Goal: Task Accomplishment & Management: Use online tool/utility

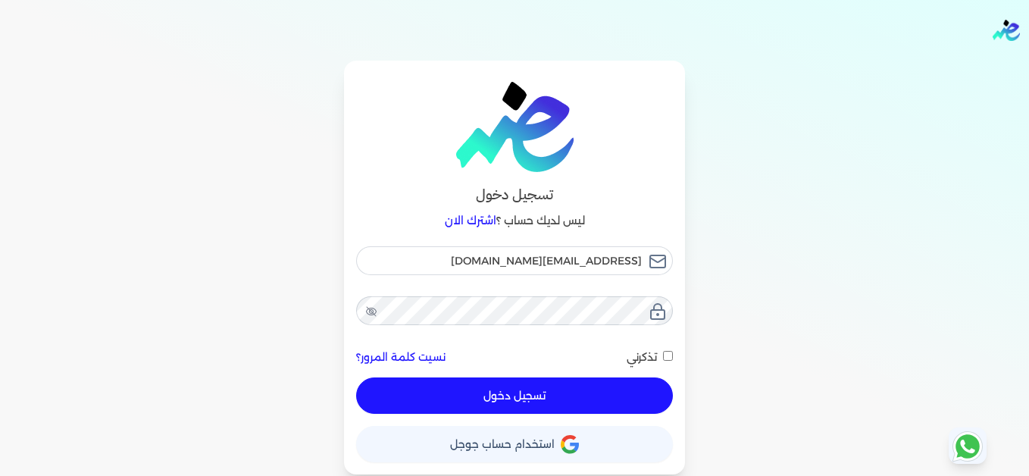
click at [633, 392] on button "تسجيل دخول" at bounding box center [514, 395] width 317 height 36
checkbox input "false"
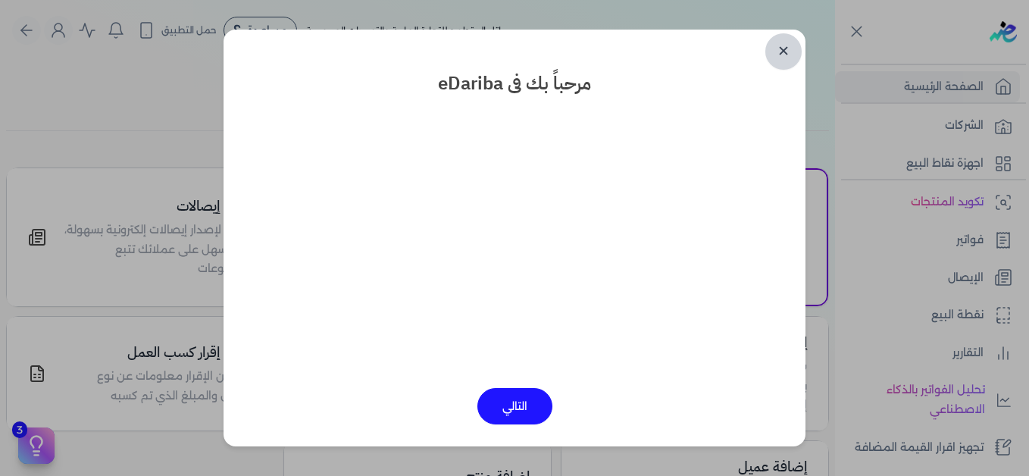
click at [777, 51] on link "✕" at bounding box center [783, 51] width 36 height 36
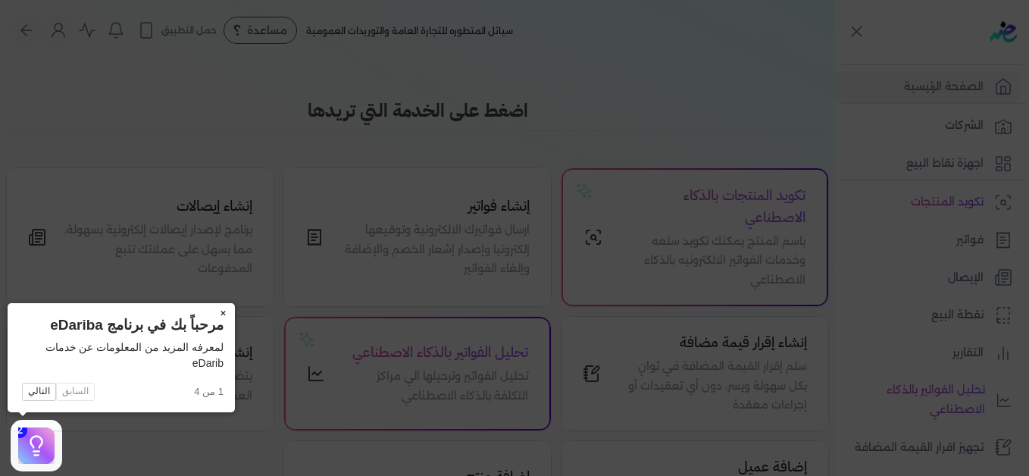
click at [223, 313] on button "×" at bounding box center [223, 313] width 24 height 21
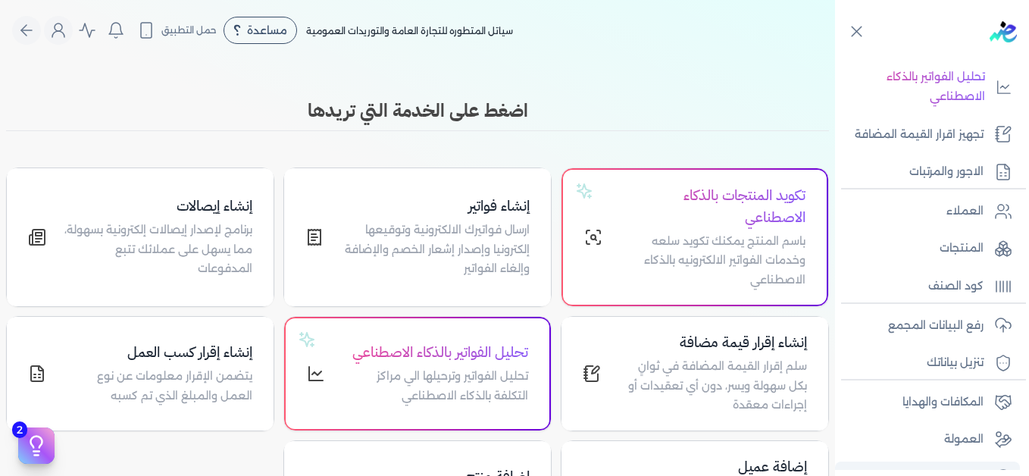
scroll to position [342, 0]
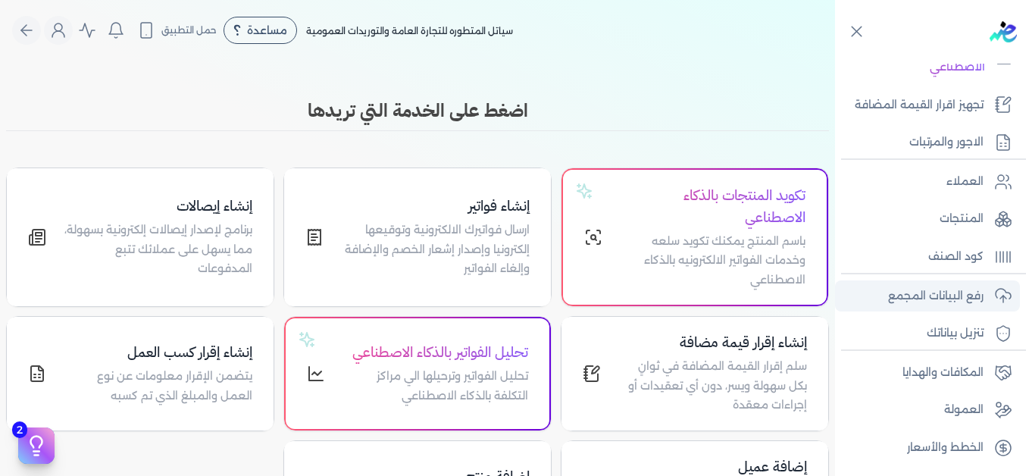
click at [956, 295] on p "رفع البيانات المجمع" at bounding box center [935, 296] width 95 height 20
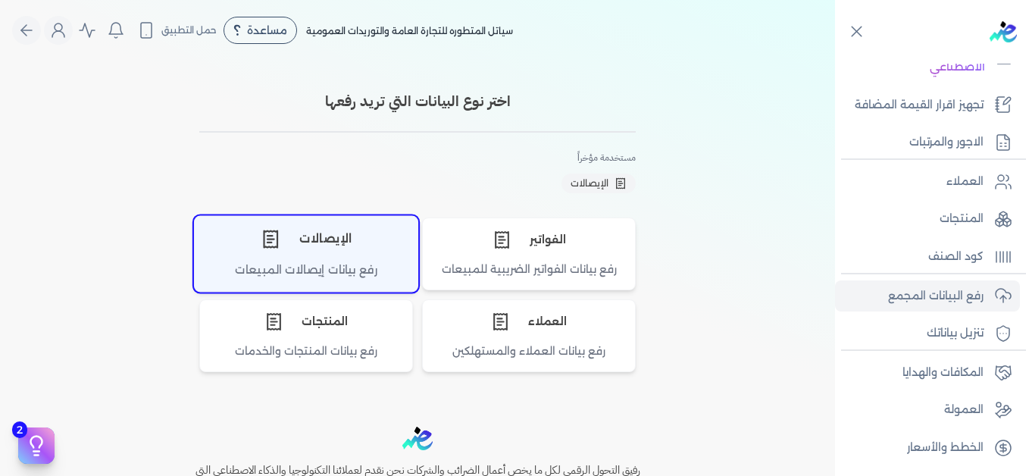
click at [336, 226] on div "الإيصالات" at bounding box center [306, 238] width 223 height 45
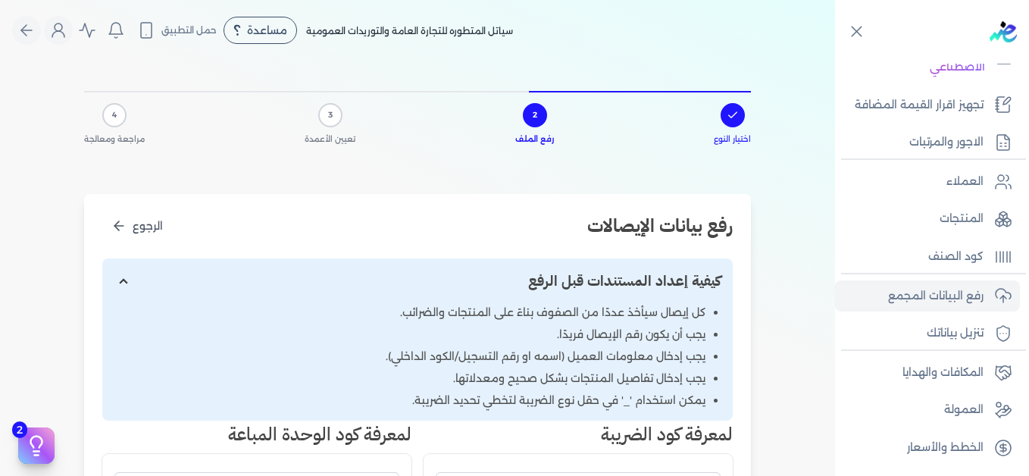
scroll to position [379, 0]
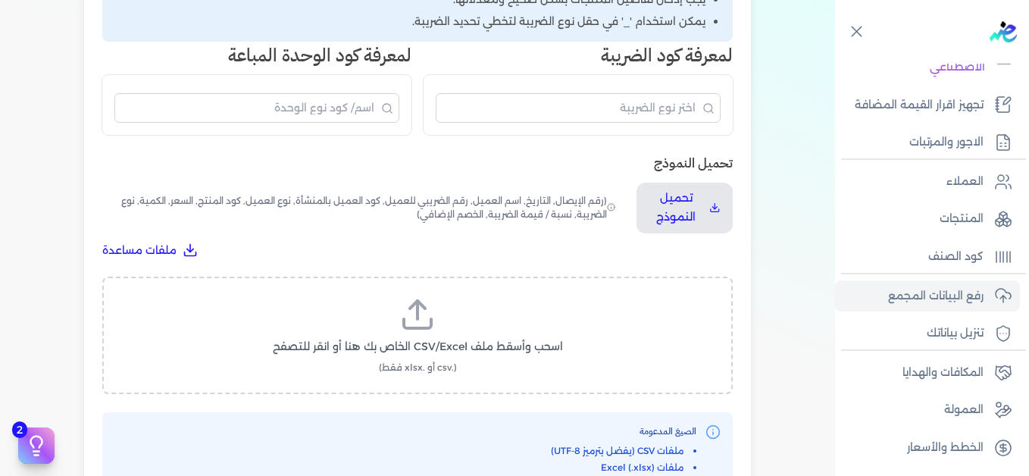
click at [457, 322] on label "اسحب وأسقط ملف CSV/Excel الخاص بك هنا أو انقر للتصفح (.csv أو .xlsx فقط)" at bounding box center [417, 335] width 591 height 78
click at [0, 0] on input "اسحب وأسقط ملف CSV/Excel الخاص بك هنا أو انقر للتصفح (.csv أو .xlsx فقط)" at bounding box center [0, 0] width 0 height 0
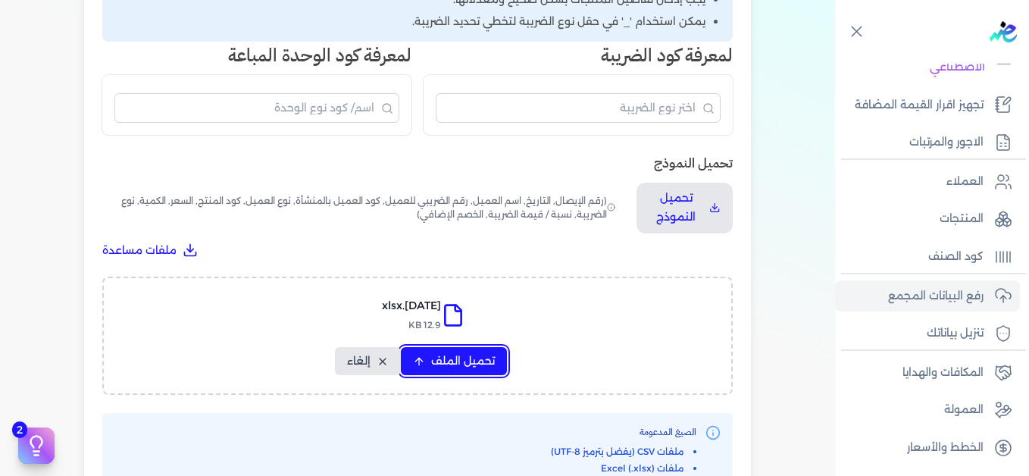
click at [453, 358] on span "تحميل الملف" at bounding box center [463, 361] width 64 height 16
select select "التاريخ"
select select "أسم العميل"
select select "نوع العميل"
select select "وصف البند"
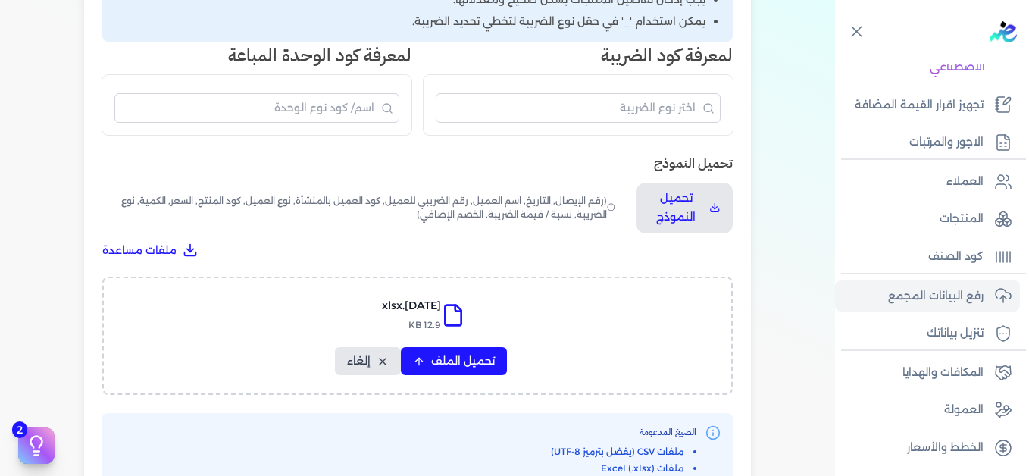
select select "السعر"
select select "الكمية"
select select "نوع الضريبة"
select select "نسبة / قيمة الضريبة"
select select "خصم اضافي"
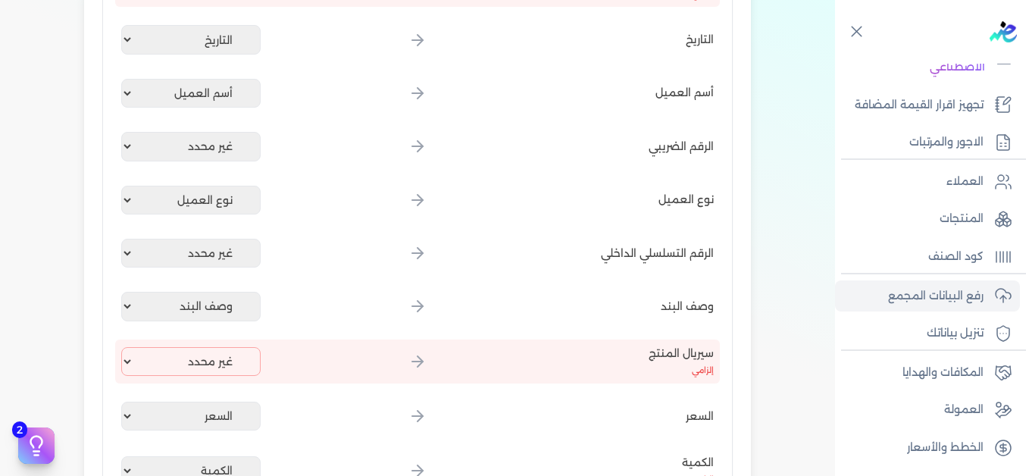
scroll to position [0, 0]
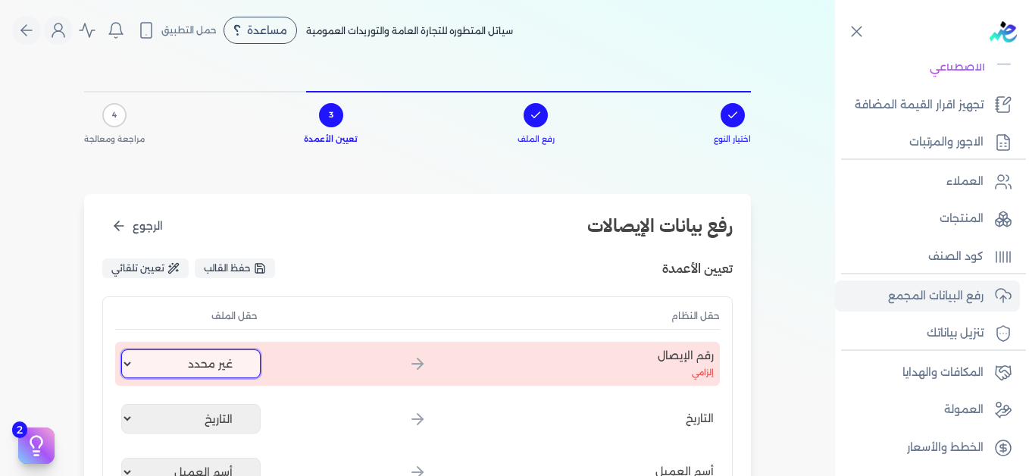
click at [208, 367] on select "غير محدد إيصال رقم التاريخ كود العميل بالمنشأة أسم العميل الرقم الضريبي للعميل …" at bounding box center [190, 363] width 139 height 29
select select "إيصال رقم"
click at [124, 349] on select "غير محدد إيصال رقم التاريخ كود العميل بالمنشأة أسم العميل الرقم الضريبي للعميل …" at bounding box center [190, 363] width 139 height 29
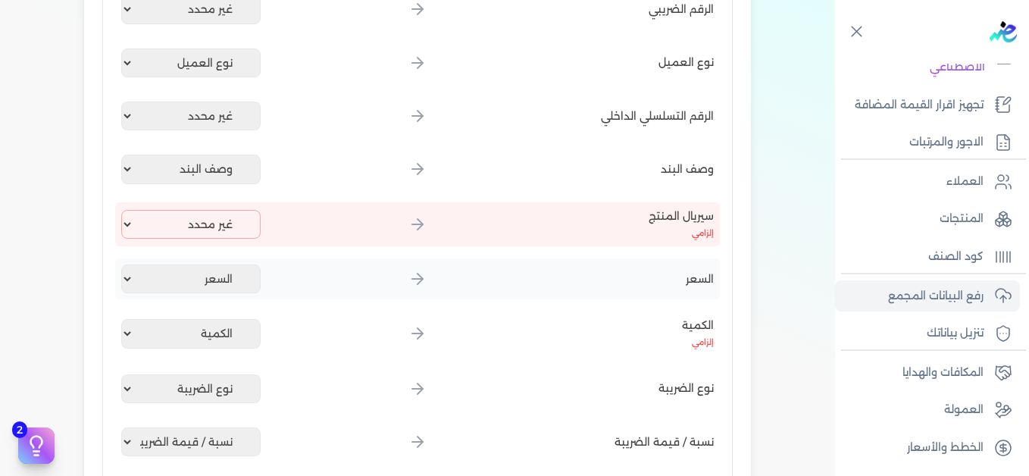
scroll to position [530, 0]
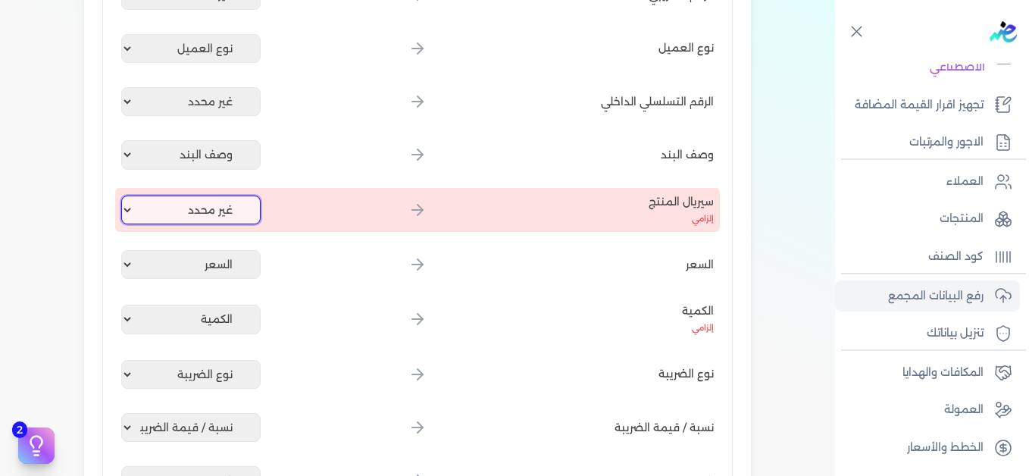
click at [226, 205] on select "غير محدد إيصال رقم التاريخ كود العميل بالمنشأة أسم العميل الرقم الضريبي للعميل …" at bounding box center [190, 209] width 139 height 29
select select "كود المنتج الداخلي"
click at [124, 195] on select "غير محدد إيصال رقم التاريخ كود العميل بالمنشأة أسم العميل الرقم الضريبي للعميل …" at bounding box center [190, 209] width 139 height 29
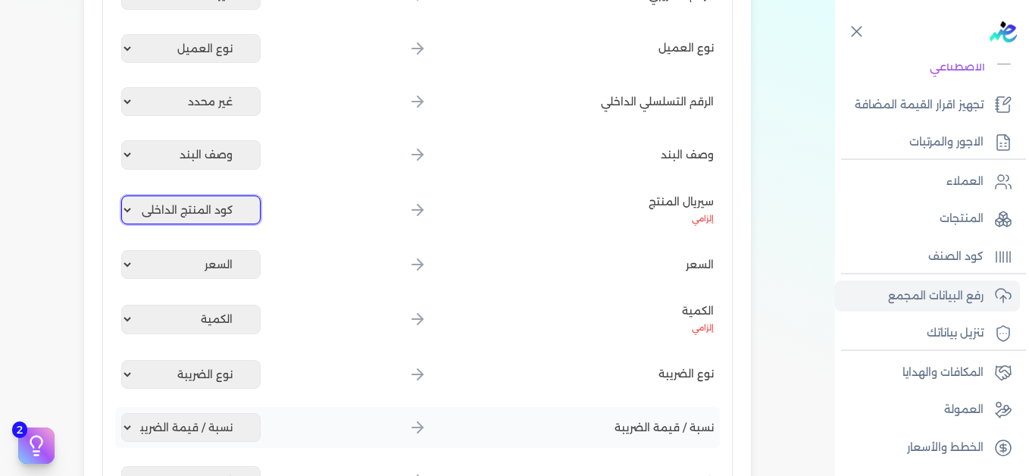
scroll to position [943, 0]
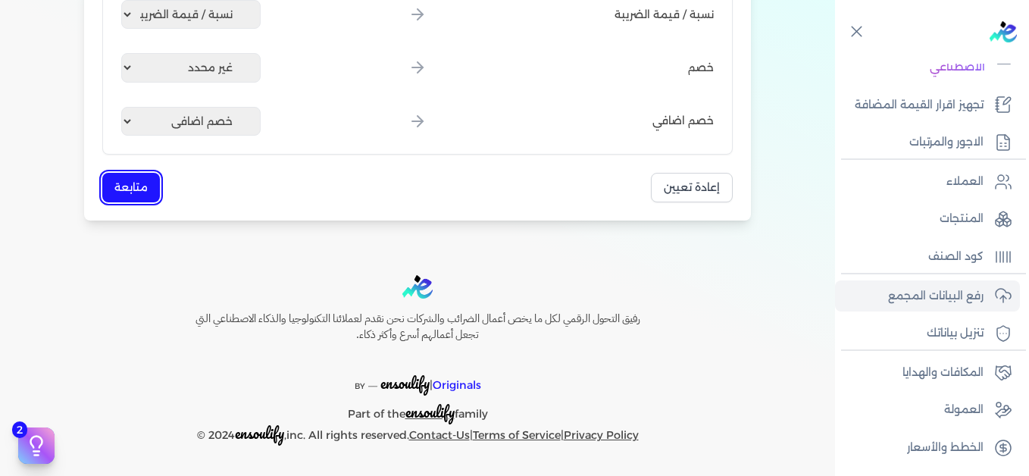
click at [139, 199] on button "متابعة" at bounding box center [131, 188] width 58 height 30
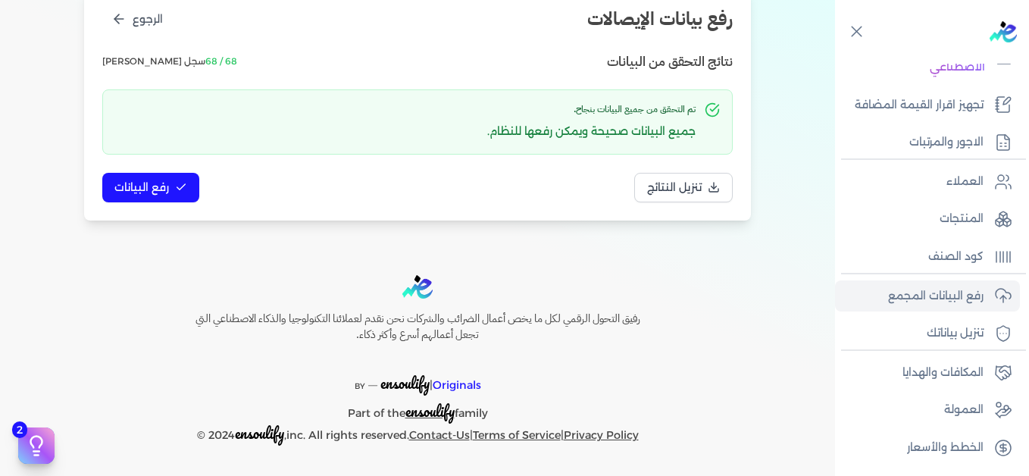
scroll to position [207, 0]
click at [156, 186] on span "رفع البيانات" at bounding box center [141, 188] width 55 height 16
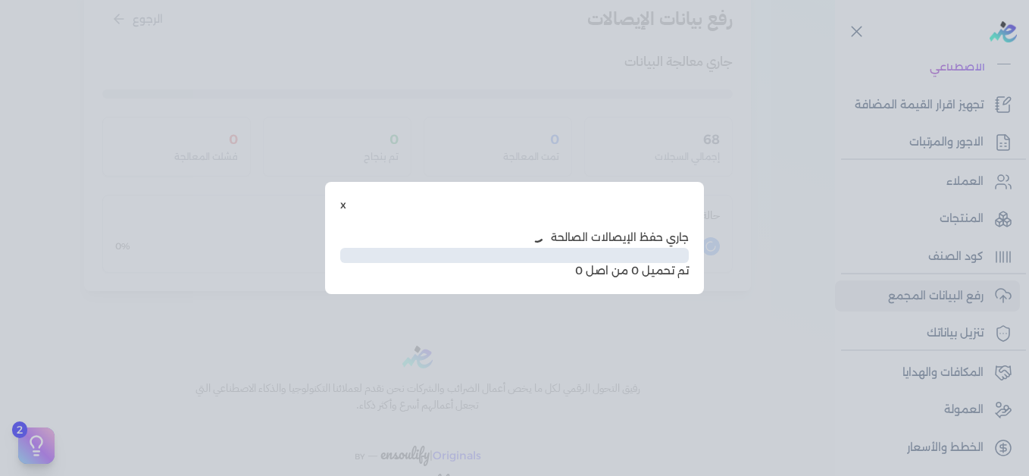
scroll to position [123, 0]
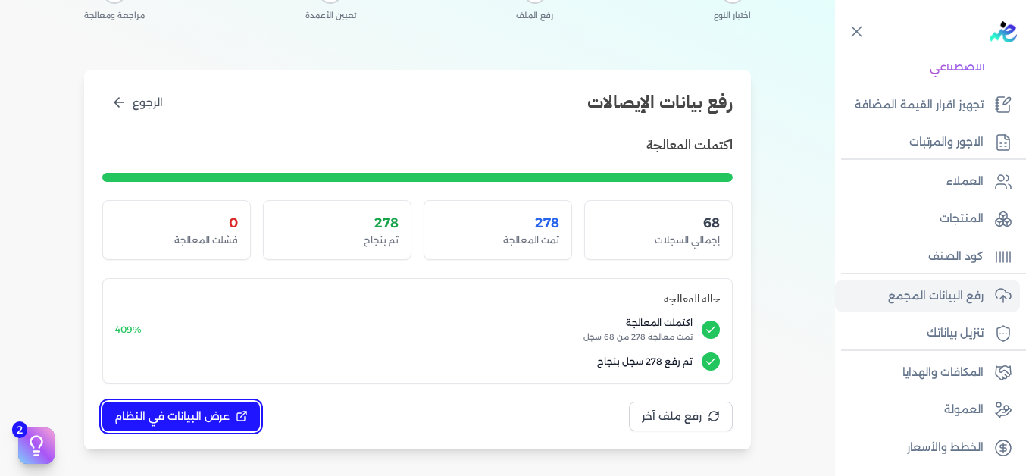
click at [209, 414] on span "عرض البيانات في النظام" at bounding box center [171, 416] width 115 height 16
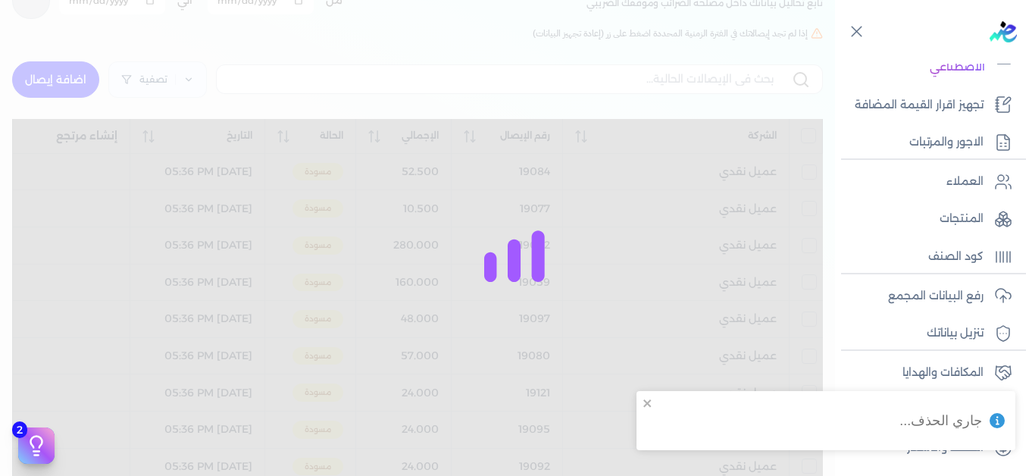
checkbox input "false"
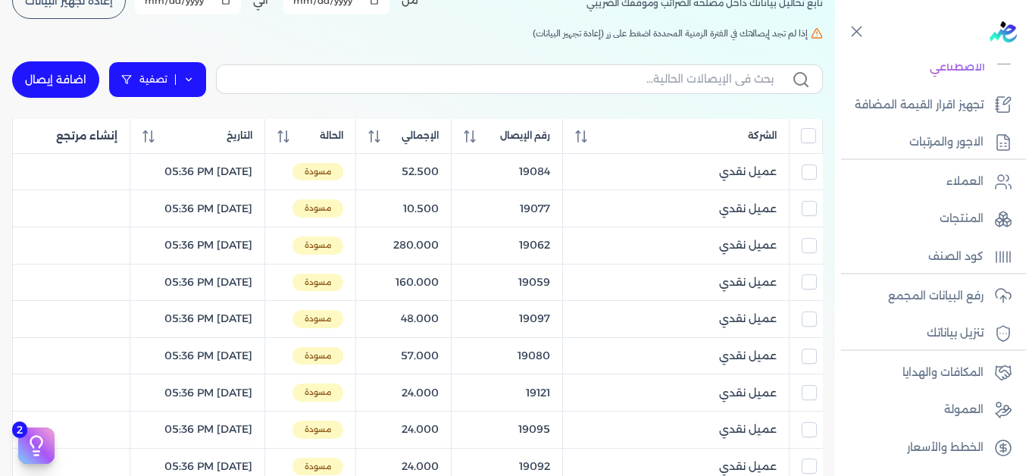
click at [202, 82] on link "تصفية" at bounding box center [157, 79] width 98 height 36
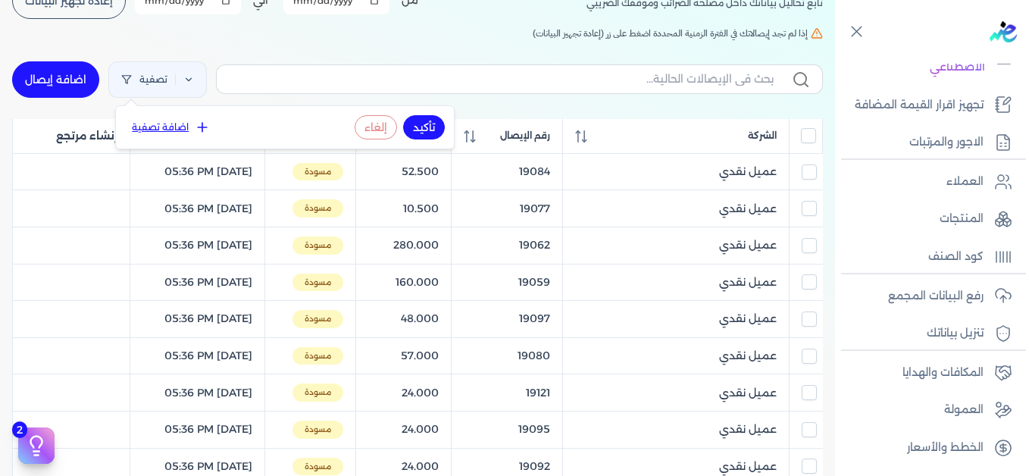
click at [180, 128] on button "اضافة تصفية" at bounding box center [171, 127] width 92 height 18
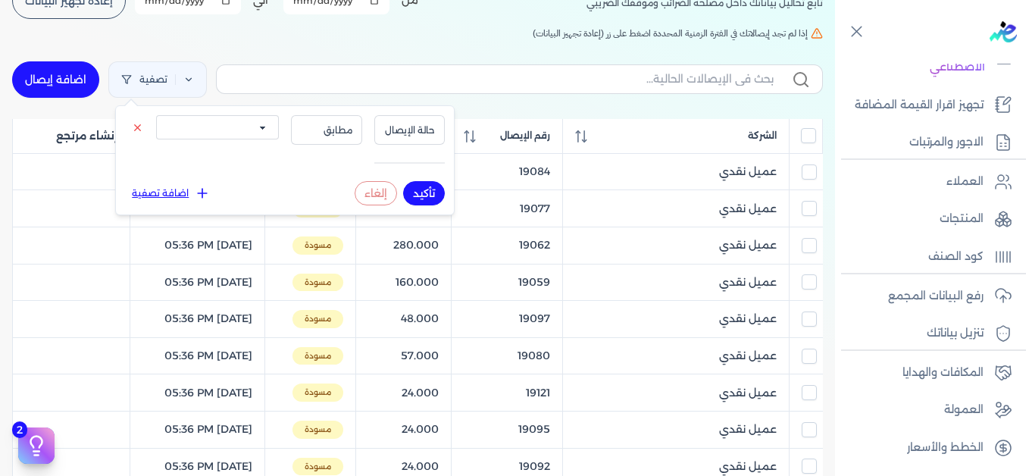
click at [213, 132] on select "الكل مقبولة غير مقبولة يتم مراجعتها ملغية مرفوضة مسودة" at bounding box center [217, 127] width 123 height 24
select select "draft"
click at [156, 115] on select "الكل مقبولة غير مقبولة يتم مراجعتها ملغية مرفوضة مسودة" at bounding box center [217, 127] width 123 height 24
click at [414, 195] on button "تأكيد" at bounding box center [424, 193] width 42 height 24
click at [357, 44] on div "الإيصالات تابع تحاليل بياناتك داخل مصلحه الضرائب وموقفك الضريبي أختر المدة الزم…" at bounding box center [417, 435] width 835 height 996
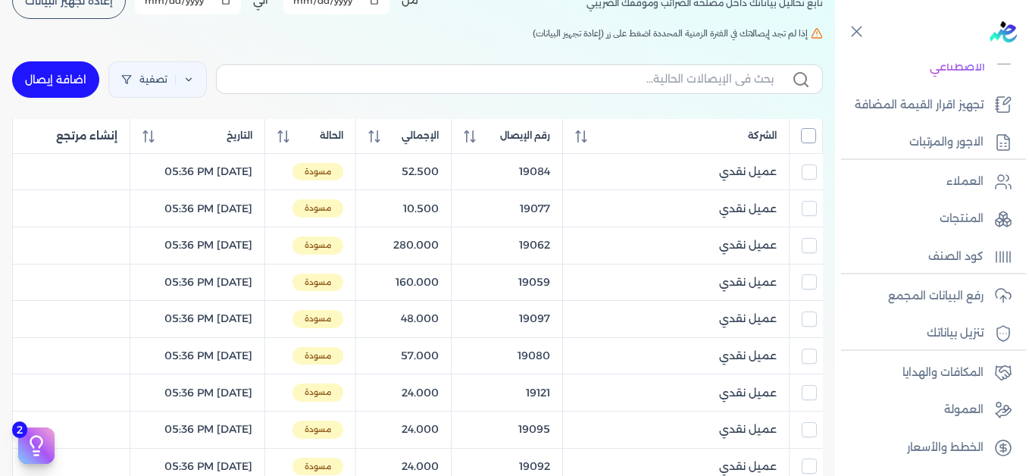
click at [806, 136] on input "All items unselected" at bounding box center [808, 135] width 15 height 15
checkbox input "true"
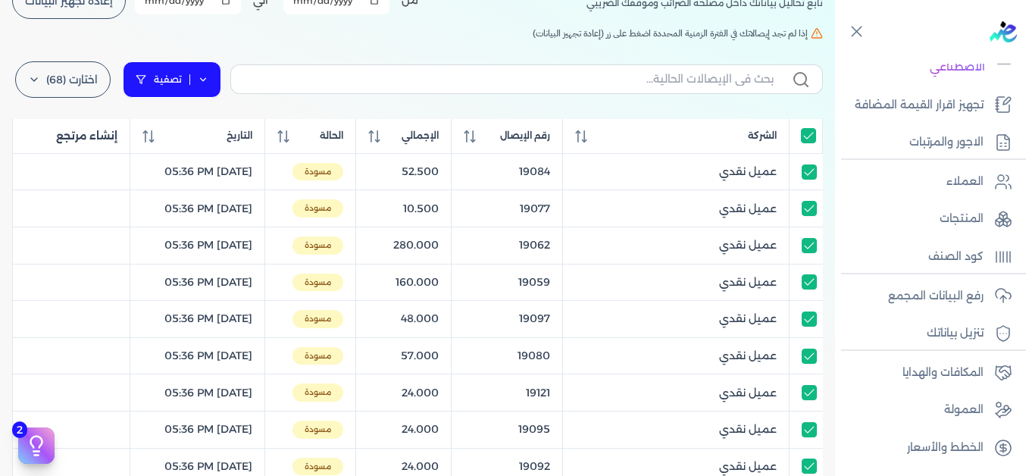
click at [217, 82] on link "تصفية" at bounding box center [172, 79] width 98 height 36
select select "draft"
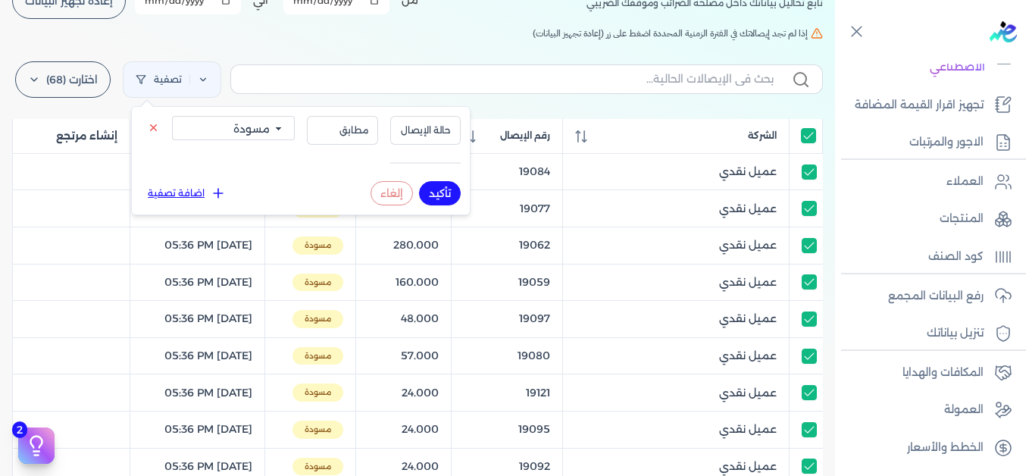
click at [428, 188] on button "تأكيد" at bounding box center [440, 193] width 42 height 24
checkbox input "true"
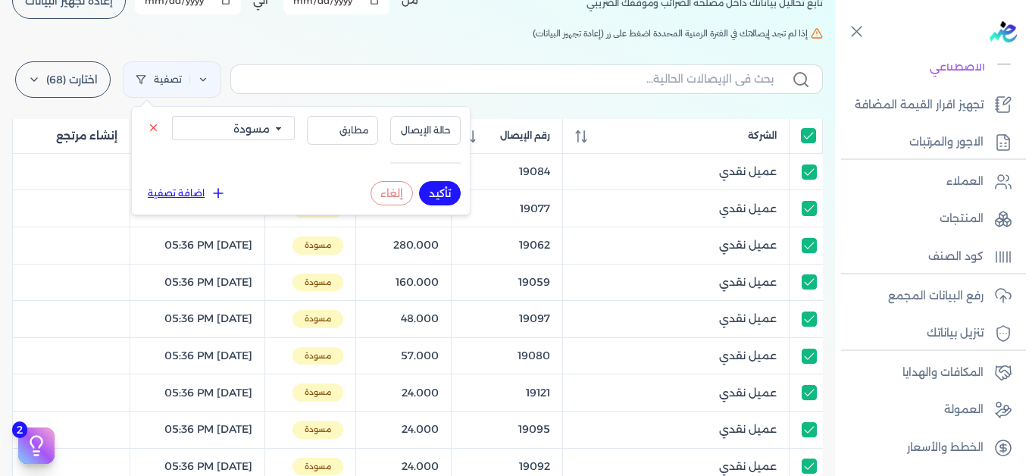
checkbox input "true"
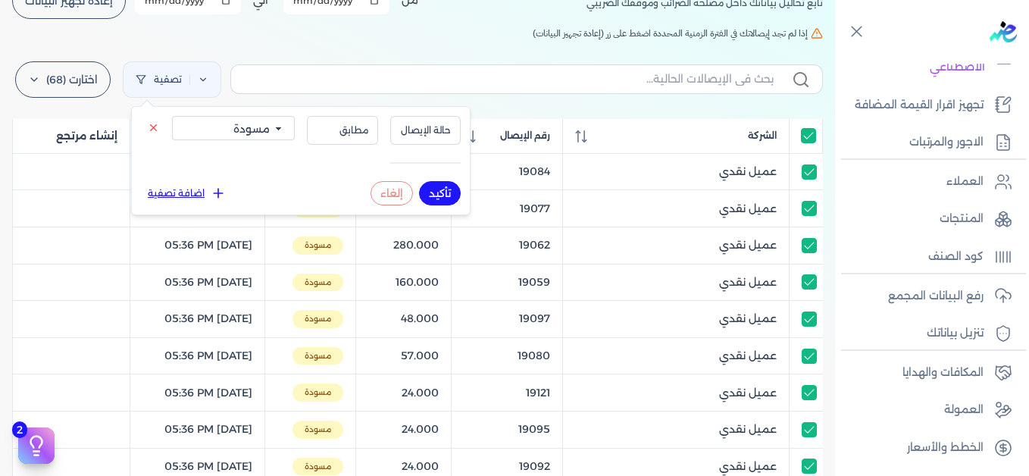
checkbox input "true"
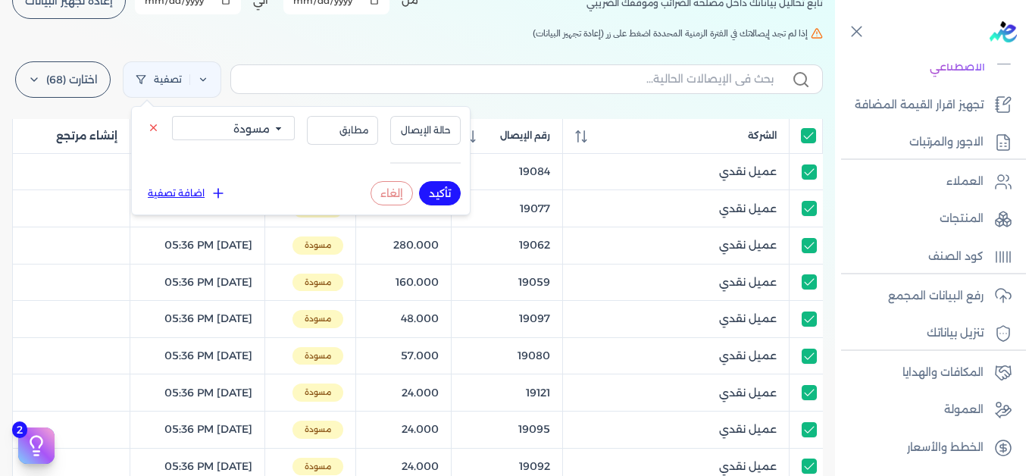
checkbox input "true"
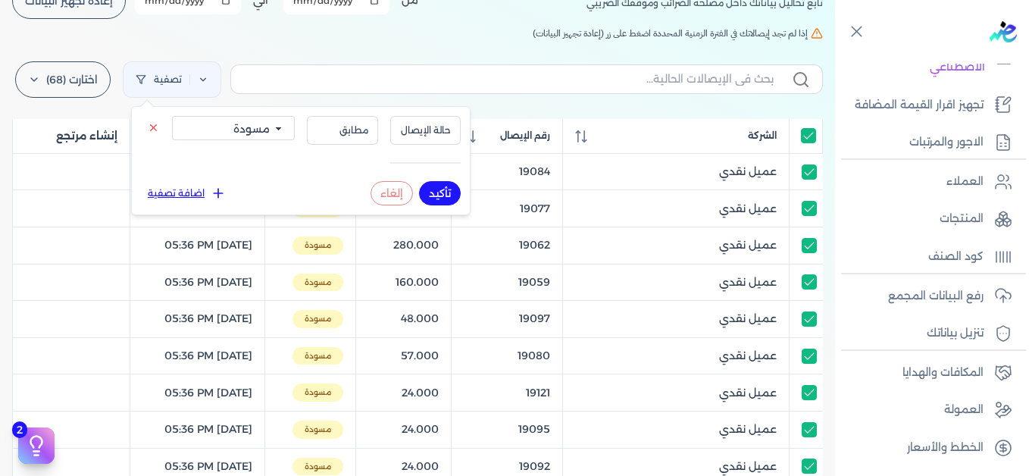
checkbox input "true"
click at [376, 40] on div "الإيصالات تابع تحاليل بياناتك داخل مصلحه الضرائب وموقفك الضريبي أختر المدة الزم…" at bounding box center [417, 435] width 835 height 996
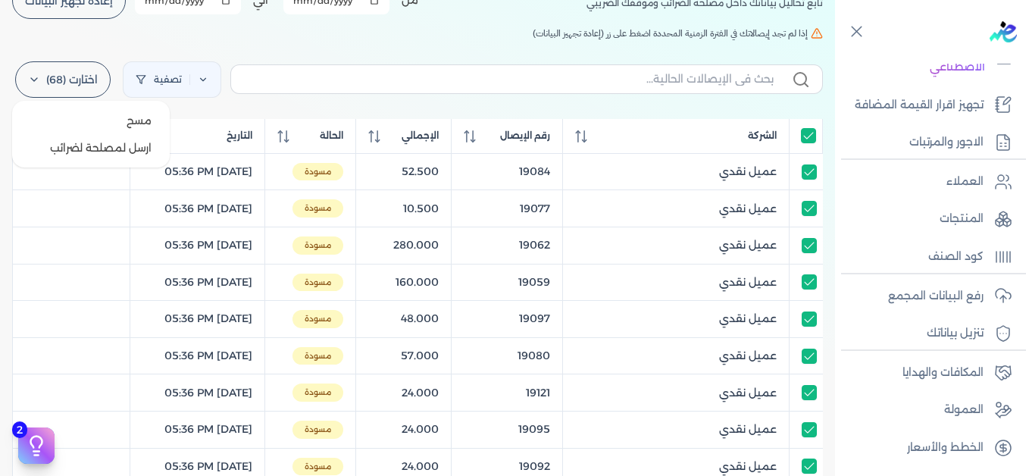
click at [30, 80] on label "اختارت (68)" at bounding box center [62, 79] width 95 height 36
click at [388, 46] on div "الإيصالات تابع تحاليل بياناتك داخل مصلحه الضرائب وموقفك الضريبي أختر المدة الزم…" at bounding box center [417, 435] width 835 height 996
click at [813, 137] on input "All items selected" at bounding box center [808, 135] width 15 height 15
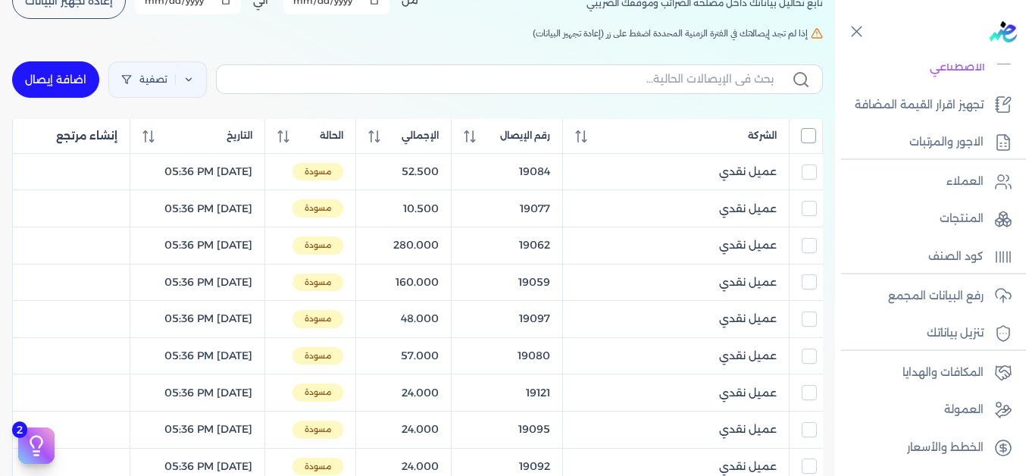
click at [808, 138] on input "All items unselected" at bounding box center [808, 135] width 15 height 15
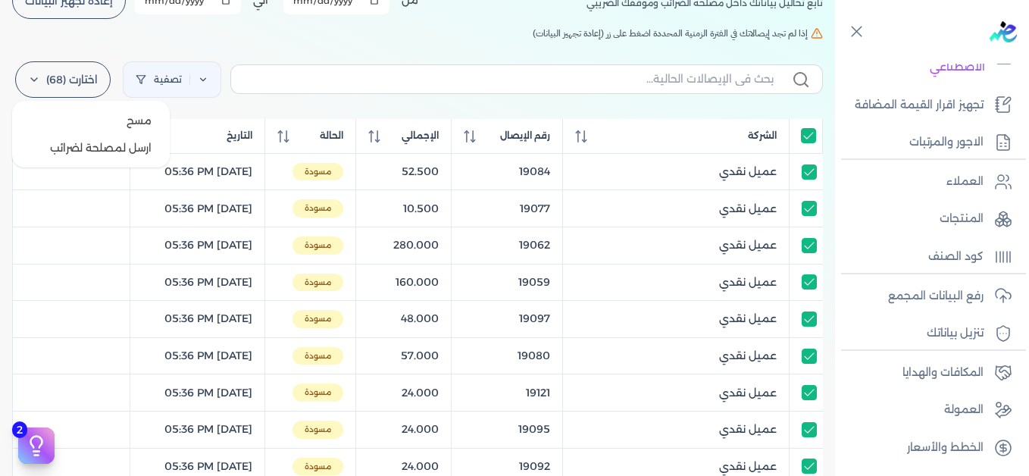
click at [58, 79] on label "اختارت (68)" at bounding box center [62, 79] width 95 height 36
drag, startPoint x: 88, startPoint y: 141, endPoint x: 1020, endPoint y: 278, distance: 941.8
click at [87, 142] on button "ارسل لمصلحة لضرائب" at bounding box center [90, 147] width 145 height 27
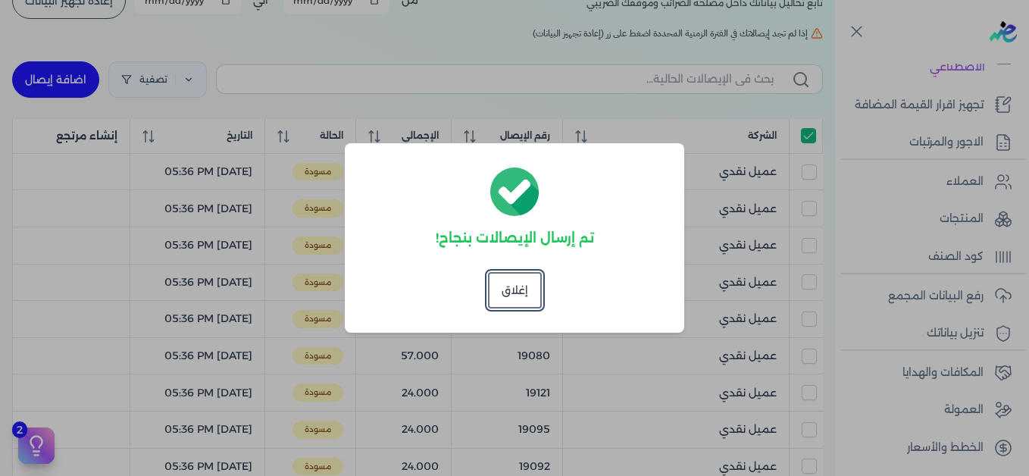
checkbox input "true"
click at [509, 289] on button "إغلاق" at bounding box center [515, 290] width 54 height 36
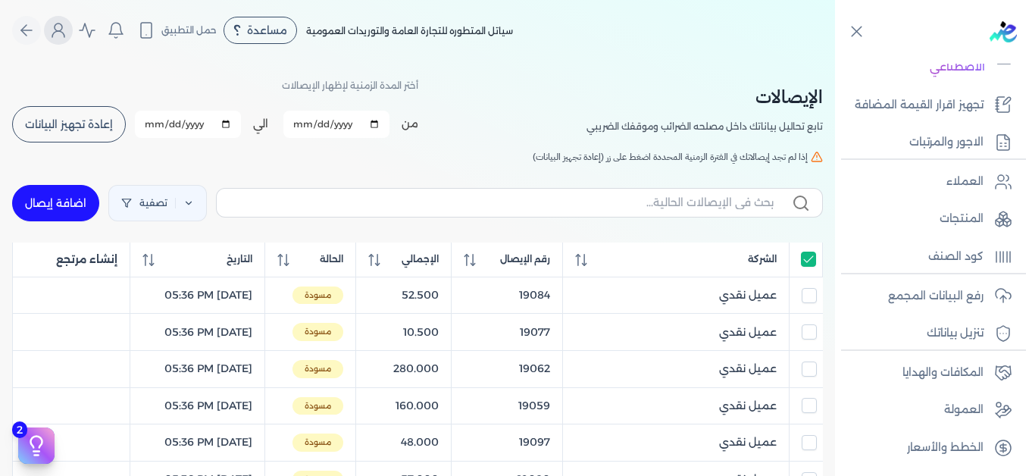
click at [58, 24] on icon "Global" at bounding box center [58, 30] width 18 height 18
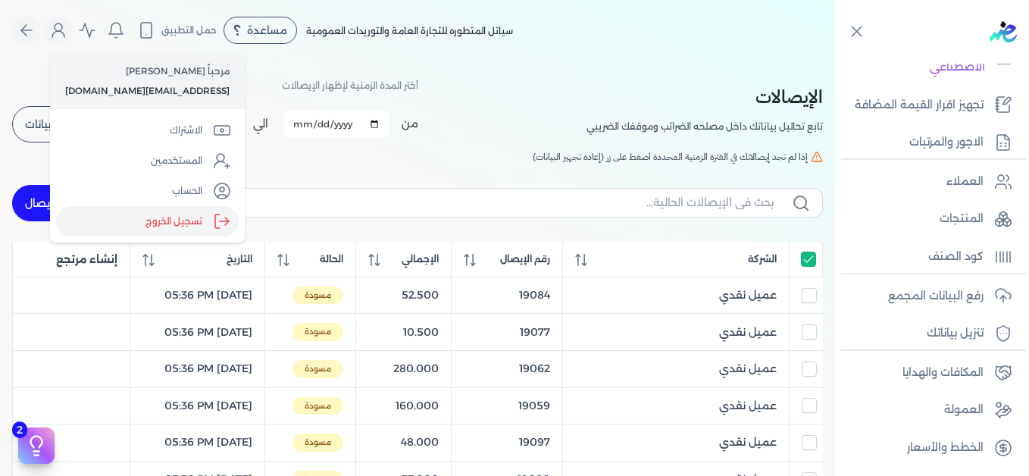
click at [183, 214] on label "تسجيل الخروج" at bounding box center [147, 221] width 183 height 30
click at [835, 61] on input "Close" at bounding box center [835, 61] width 0 height 0
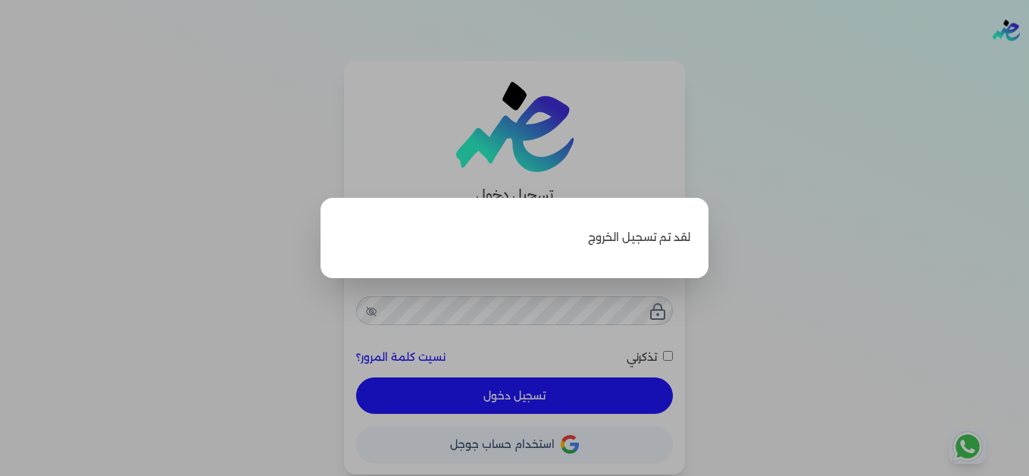
click at [215, 202] on label "Close" at bounding box center [514, 238] width 1029 height 476
click at [1028, 61] on input "Close" at bounding box center [1029, 61] width 0 height 0
